Goal: Information Seeking & Learning: Learn about a topic

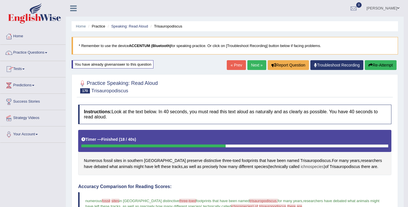
click at [301, 169] on span "ichnospecies" at bounding box center [312, 167] width 23 height 6
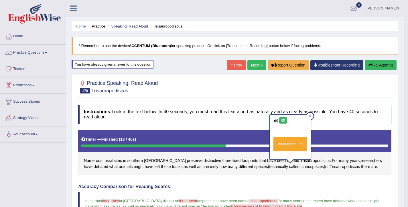
click at [285, 119] on icon at bounding box center [283, 120] width 4 height 3
click at [42, 51] on link "Practice Questions" at bounding box center [32, 52] width 65 height 14
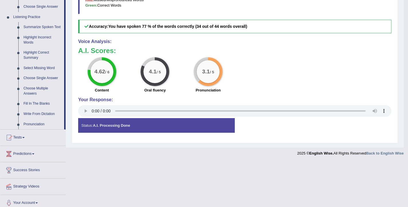
scroll to position [243, 0]
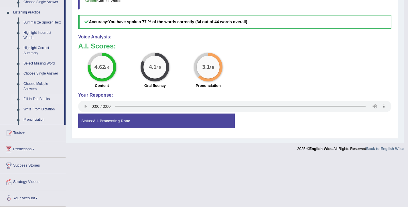
click at [44, 103] on link "Fill In The Blanks" at bounding box center [42, 99] width 43 height 10
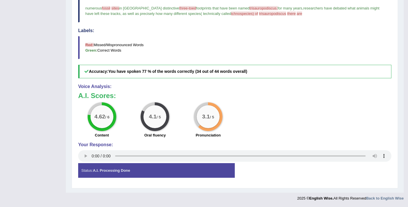
scroll to position [75, 0]
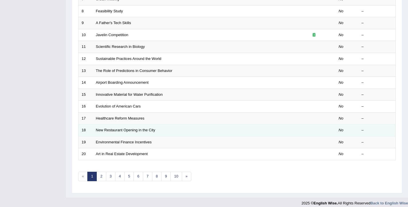
scroll to position [173, 0]
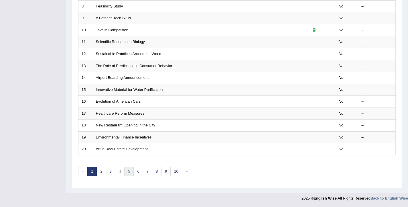
click at [130, 173] on link "5" at bounding box center [128, 171] width 9 height 9
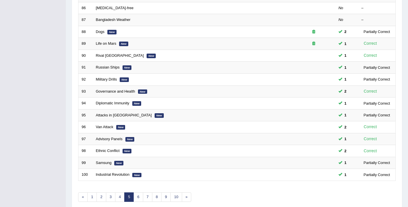
scroll to position [173, 0]
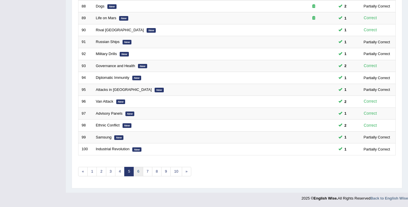
click at [136, 173] on link "6" at bounding box center [138, 171] width 9 height 9
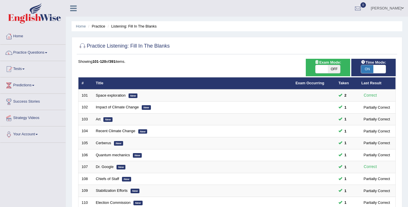
scroll to position [173, 0]
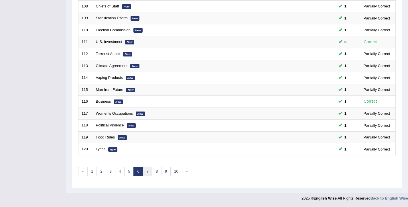
click at [148, 173] on link "7" at bounding box center [147, 171] width 9 height 9
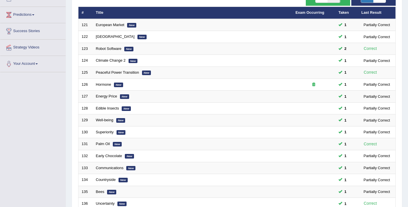
scroll to position [173, 0]
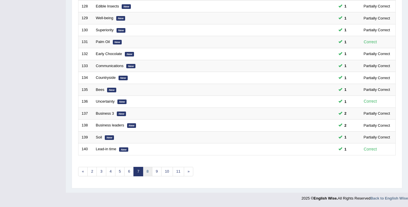
click at [148, 172] on link "8" at bounding box center [147, 171] width 9 height 9
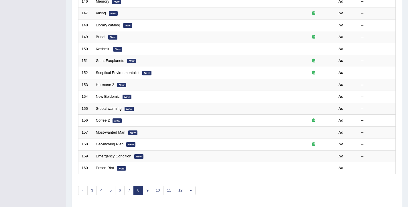
scroll to position [105, 0]
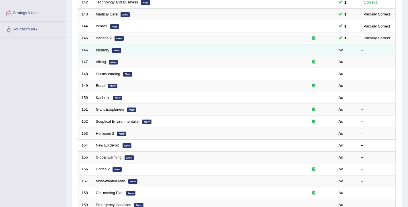
click at [103, 48] on link "Memory" at bounding box center [102, 50] width 13 height 4
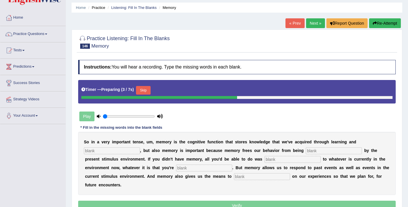
scroll to position [19, 0]
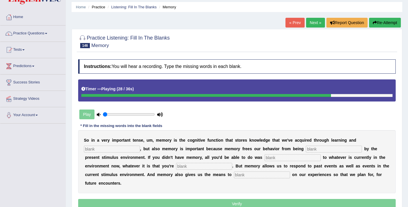
click at [234, 175] on input "text" at bounding box center [262, 174] width 56 height 7
click at [203, 171] on div "S o i n a v e r y i m p o r t a n t t e n s e , u m , m e m o r y i s t h e c o…" at bounding box center [237, 161] width 318 height 63
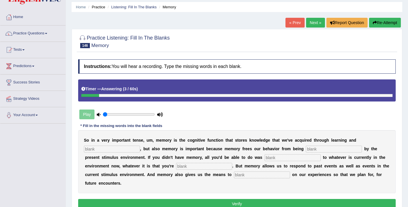
click at [234, 178] on input "text" at bounding box center [262, 174] width 56 height 7
type input "reflect"
click at [122, 147] on input "text" at bounding box center [112, 149] width 56 height 7
type input "perception"
click at [312, 151] on input "text" at bounding box center [334, 149] width 56 height 7
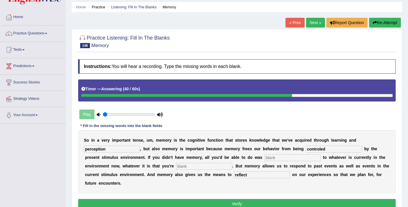
type input "controled"
click at [269, 156] on input "text" at bounding box center [293, 157] width 56 height 7
type input "react"
click at [193, 165] on input "text" at bounding box center [204, 166] width 56 height 7
type input "experiencing"
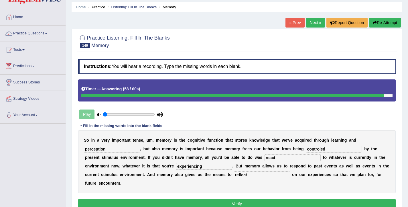
click at [312, 149] on input "controled" at bounding box center [334, 149] width 56 height 7
type input "controlled"
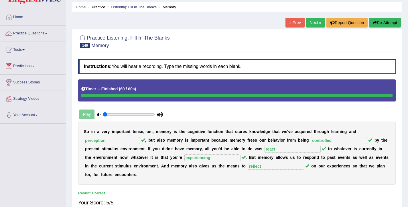
click at [308, 21] on link "Next »" at bounding box center [315, 23] width 19 height 10
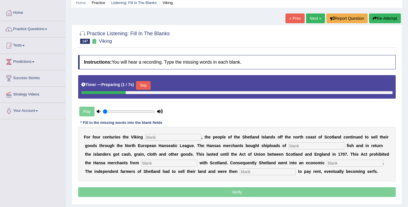
scroll to position [47, 0]
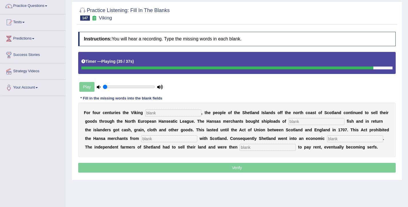
click at [264, 149] on input "text" at bounding box center [268, 147] width 56 height 7
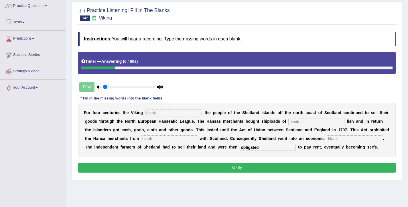
type input "obligated"
click at [189, 111] on input "text" at bounding box center [173, 112] width 56 height 7
type input "declined"
click at [303, 122] on input "text" at bounding box center [317, 121] width 56 height 7
type input "salted"
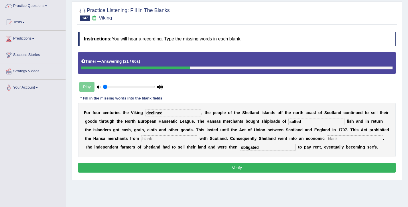
click at [172, 140] on input "text" at bounding box center [169, 138] width 56 height 7
type input "trading"
click at [345, 140] on input "text" at bounding box center [355, 138] width 56 height 7
type input "depression"
click at [295, 169] on button "Verify" at bounding box center [237, 168] width 318 height 10
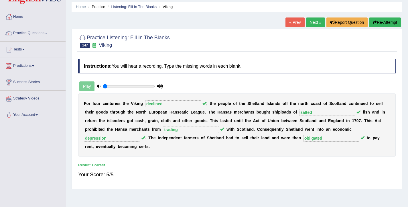
scroll to position [19, 0]
click at [316, 23] on link "Next »" at bounding box center [315, 23] width 19 height 10
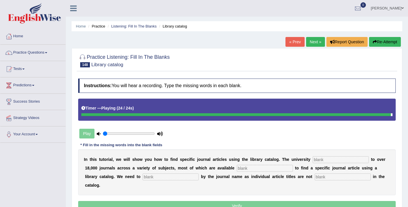
click at [315, 177] on input "text" at bounding box center [343, 176] width 56 height 7
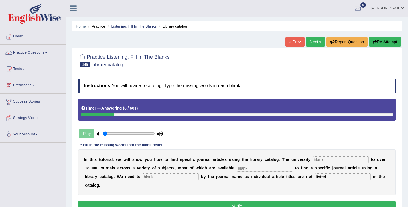
type input "listed"
click at [338, 161] on input "text" at bounding box center [341, 159] width 56 height 7
type input "subscribes"
click at [259, 170] on input "text" at bounding box center [265, 168] width 56 height 7
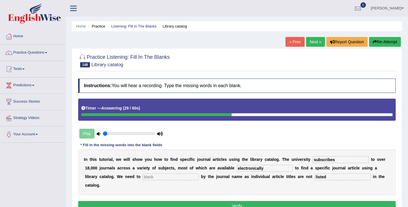
type input "electronically"
click at [143, 177] on input "text" at bounding box center [171, 176] width 56 height 7
type input "search"
click at [245, 167] on input "electronically" at bounding box center [265, 168] width 56 height 7
type input "electronically"
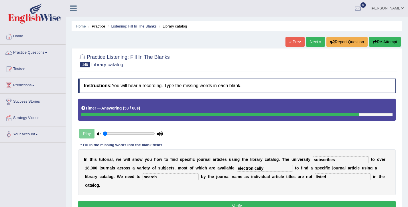
click at [251, 201] on button "Verify" at bounding box center [237, 206] width 318 height 10
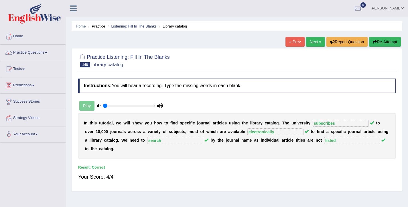
click at [315, 43] on link "Next »" at bounding box center [315, 42] width 19 height 10
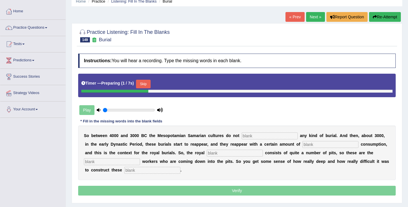
scroll to position [25, 0]
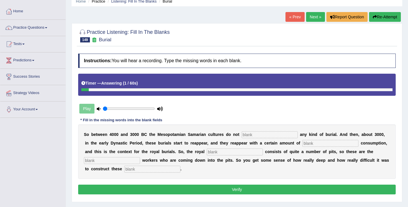
click at [124, 167] on input "text" at bounding box center [152, 169] width 56 height 7
type input "[PERSON_NAME]"
click at [256, 134] on input "text" at bounding box center [270, 134] width 56 height 7
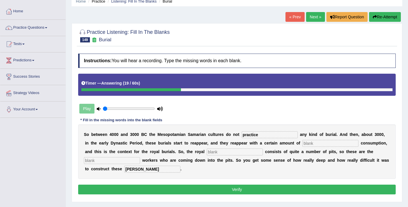
type input "practice"
click at [303, 140] on input "text" at bounding box center [331, 143] width 56 height 7
type input "conspicuous"
click at [210, 150] on input "text" at bounding box center [235, 151] width 56 height 7
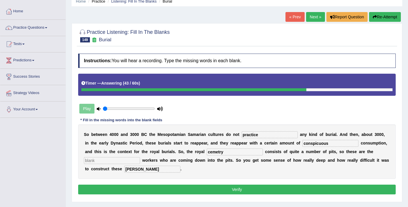
type input "cemetry"
click at [140, 157] on input "text" at bounding box center [112, 160] width 56 height 7
type input "excevation"
drag, startPoint x: 320, startPoint y: 144, endPoint x: 281, endPoint y: 141, distance: 39.2
click at [281, 141] on div "S o b e t w e e n 4 0 0 0 a n d 3 0 0 [DATE] t h e M e s o p o t a m i a n S a …" at bounding box center [237, 151] width 318 height 54
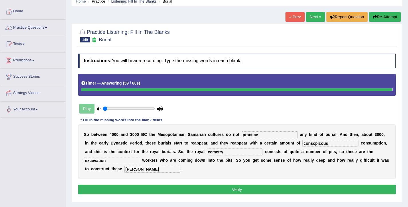
type input "conscpicous"
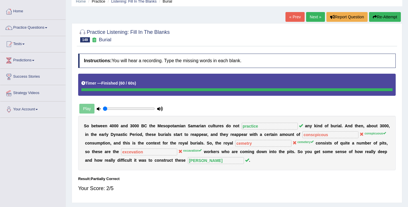
click at [314, 17] on link "Next »" at bounding box center [315, 17] width 19 height 10
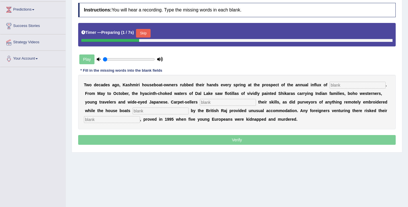
scroll to position [94, 0]
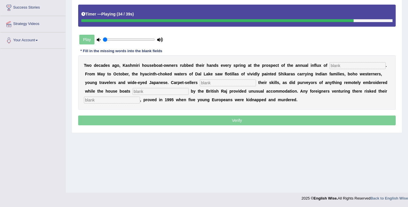
click at [122, 101] on input "text" at bounding box center [112, 100] width 56 height 7
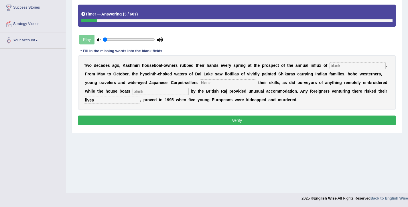
type input "lives"
click at [348, 65] on input "text" at bounding box center [358, 65] width 56 height 7
type input "y"
type input "tourists"
click at [220, 84] on input "text" at bounding box center [228, 82] width 56 height 7
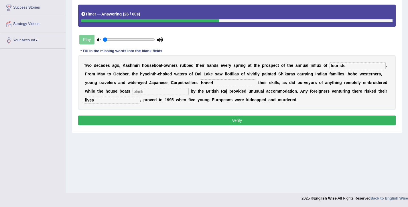
type input "honed"
click at [135, 92] on input "text" at bounding box center [161, 91] width 56 height 7
type input "initiated"
click at [192, 120] on button "Verify" at bounding box center [237, 120] width 318 height 10
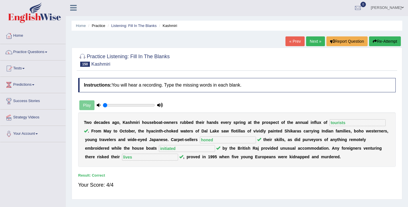
scroll to position [0, 0]
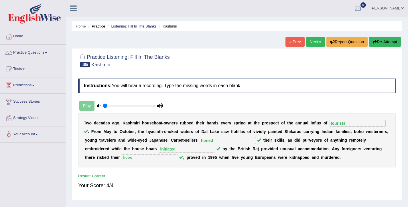
click at [308, 43] on link "Next »" at bounding box center [315, 42] width 19 height 10
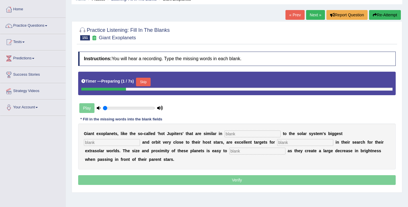
scroll to position [27, 0]
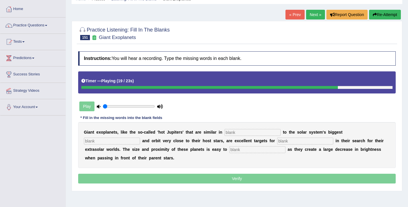
click at [230, 150] on input "text" at bounding box center [258, 149] width 56 height 7
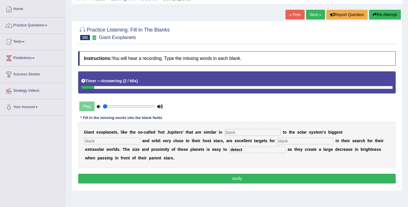
type input "detect"
click at [254, 134] on input "text" at bounding box center [253, 132] width 56 height 7
type input "characteristists"
click at [140, 138] on input "text" at bounding box center [112, 141] width 56 height 7
type input "planet"
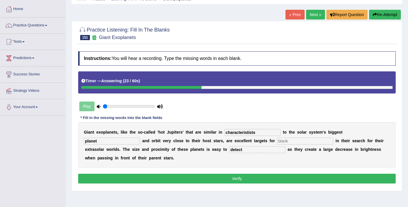
click at [277, 142] on input "text" at bounding box center [305, 141] width 56 height 7
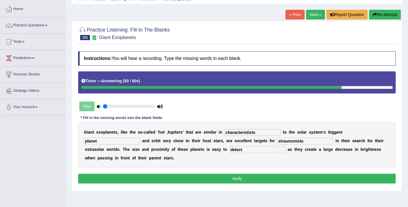
type input "straunomists"
click at [253, 134] on input "characteristists" at bounding box center [253, 132] width 56 height 7
click at [254, 132] on input "characteristicts" at bounding box center [253, 132] width 56 height 7
type input "characteristics"
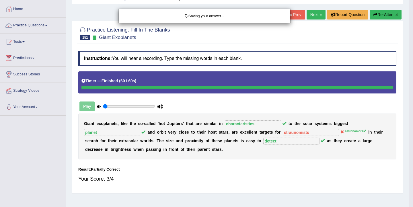
click at [245, 178] on div "Saving your answer..." at bounding box center [206, 103] width 413 height 207
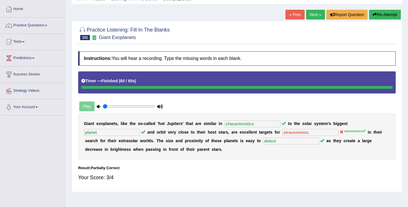
click at [307, 11] on link "Next »" at bounding box center [315, 15] width 19 height 10
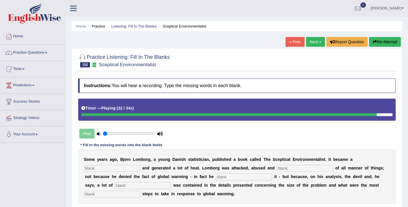
click at [115, 193] on input "text" at bounding box center [112, 194] width 56 height 7
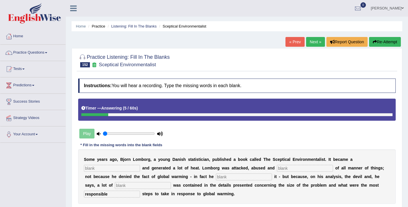
type input "responsible"
click at [121, 171] on input "text" at bounding box center [112, 168] width 56 height 7
type input "best-seller"
click at [277, 169] on input "text" at bounding box center [305, 168] width 56 height 7
type input "accused"
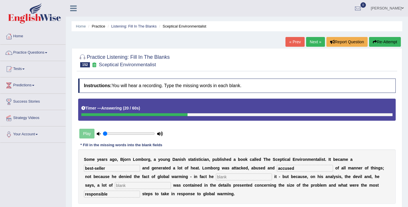
click at [238, 180] on input "text" at bounding box center [244, 176] width 56 height 7
type input "affirmed"
click at [115, 186] on input "text" at bounding box center [143, 185] width 56 height 7
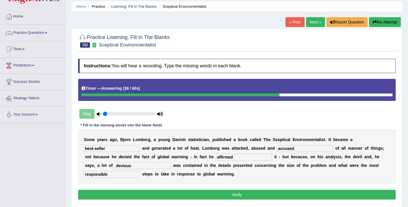
scroll to position [20, 0]
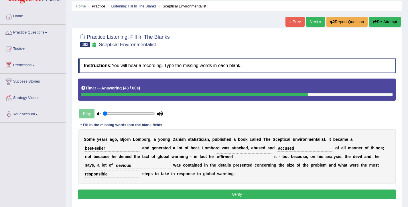
type input "devious"
click at [200, 194] on button "Verify" at bounding box center [237, 194] width 318 height 10
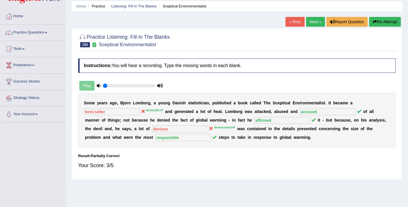
click at [373, 23] on icon "button" at bounding box center [375, 22] width 4 height 4
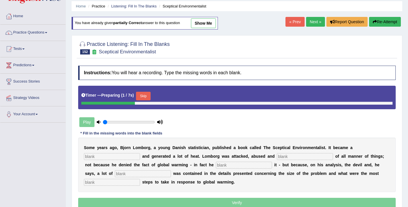
click at [141, 99] on button "Skip" at bounding box center [143, 96] width 14 height 9
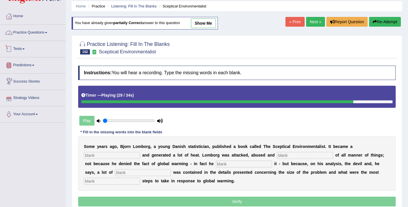
click at [42, 35] on link "Practice Questions" at bounding box center [32, 32] width 65 height 14
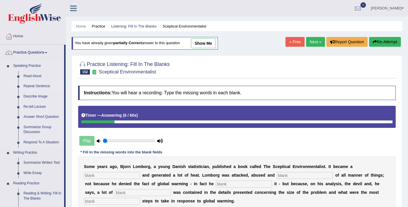
click at [35, 89] on link "Repeat Sentence" at bounding box center [42, 86] width 43 height 10
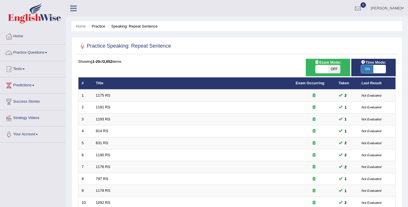
click at [24, 51] on link "Practice Questions" at bounding box center [32, 52] width 65 height 14
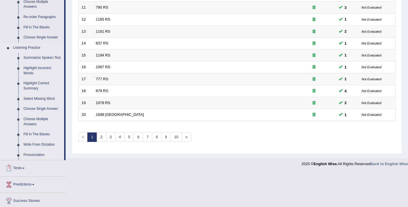
scroll to position [122, 0]
